Goal: Contribute content: Add original content to the website for others to see

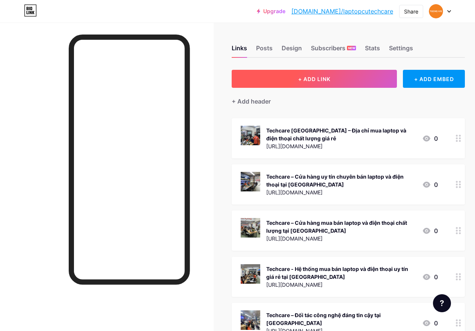
click at [318, 79] on span "+ ADD LINK" at bounding box center [314, 79] width 32 height 6
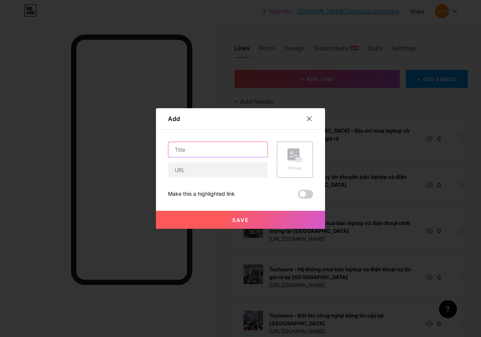
click at [216, 150] on input "text" at bounding box center [217, 149] width 99 height 15
paste input "MSI GE62 6QF - Thiết Kế Bền Bỉ, Gaming Cao Cấp"
type input "MSI GE62 6QF - Thiết Kế Bền Bỉ, Gaming Cao Cấp"
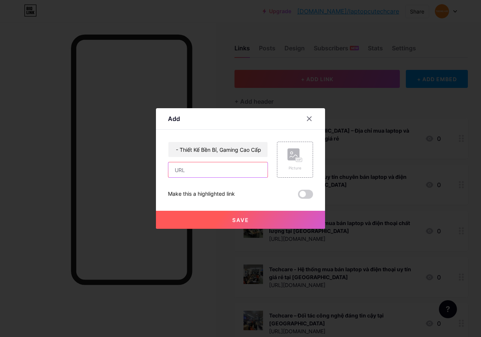
click at [216, 170] on input "text" at bounding box center [217, 169] width 99 height 15
paste input "[URL][DOMAIN_NAME]"
type input "[URL][DOMAIN_NAME]"
click at [243, 220] on span "Save" at bounding box center [240, 220] width 17 height 6
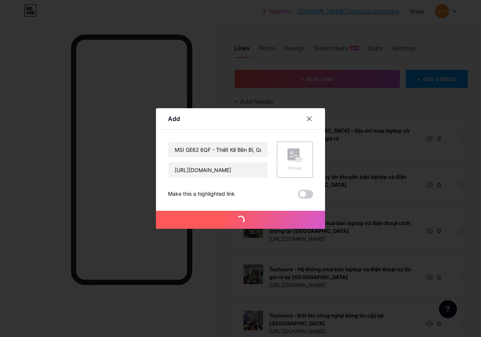
click at [382, 237] on div "[URL][DOMAIN_NAME]" at bounding box center [344, 239] width 150 height 8
